Goal: Navigation & Orientation: Find specific page/section

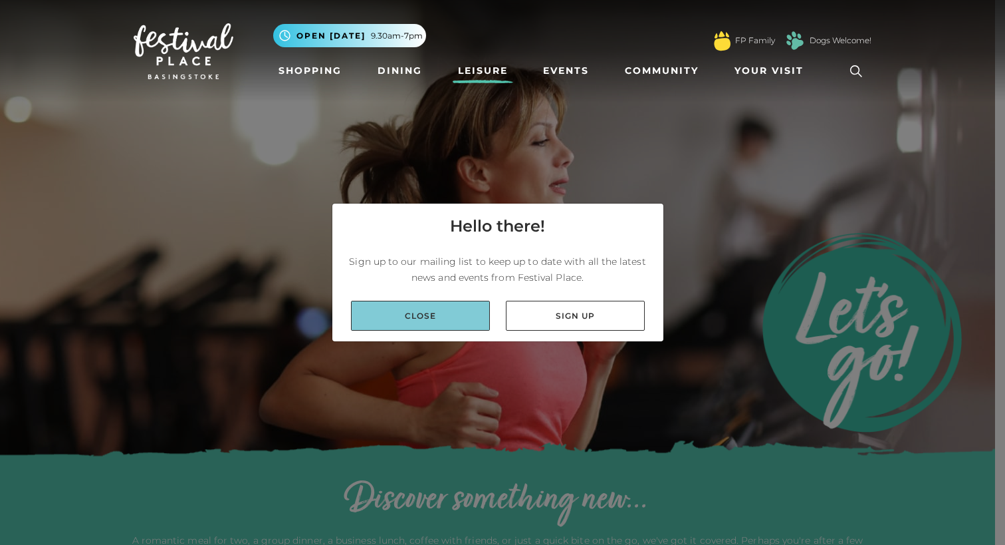
click at [442, 310] on link "Close" at bounding box center [420, 316] width 139 height 30
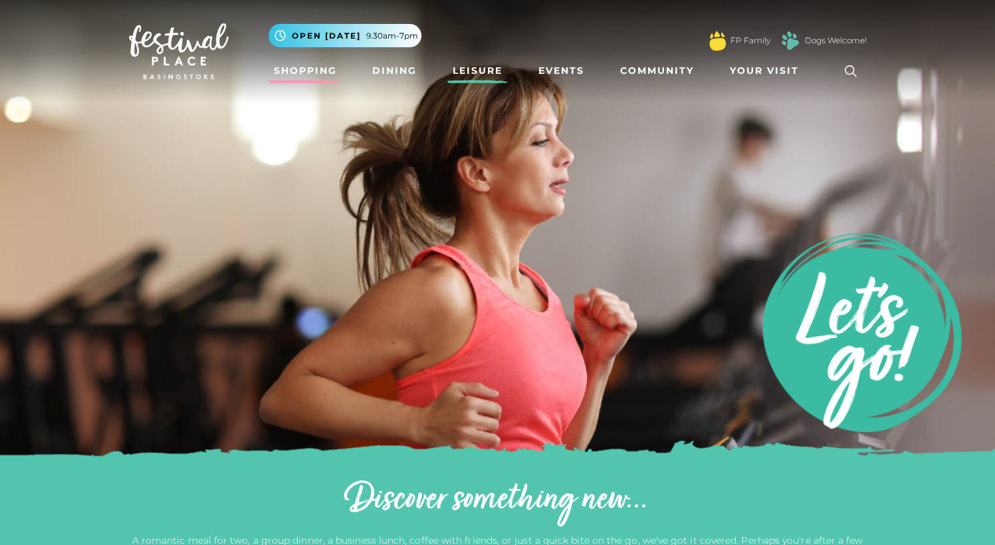
click at [311, 69] on link "Shopping" at bounding box center [306, 71] width 74 height 25
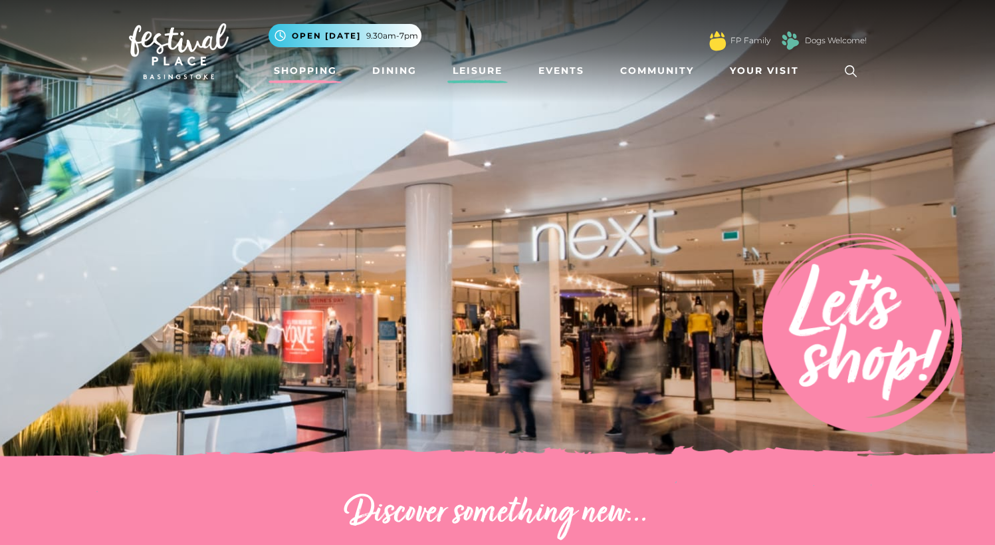
click at [478, 74] on link "Leisure" at bounding box center [478, 71] width 61 height 25
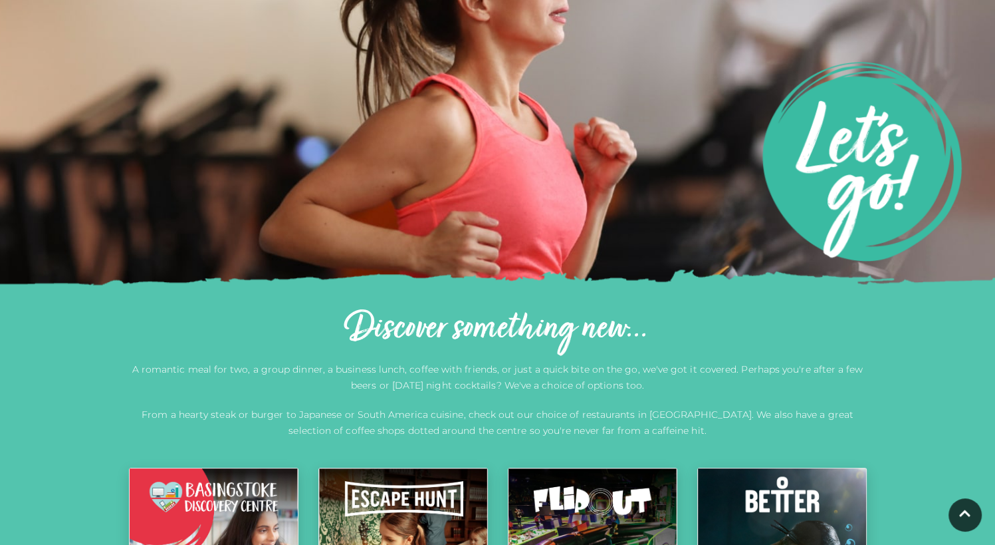
scroll to position [170, 0]
